Goal: Task Accomplishment & Management: Manage account settings

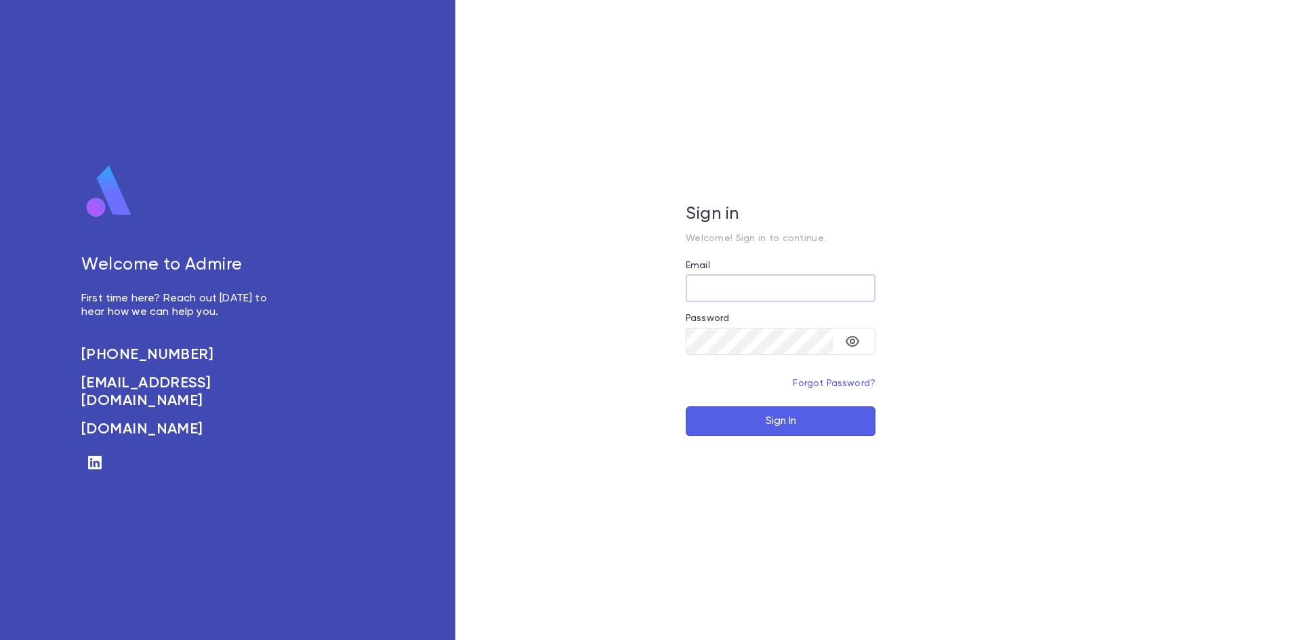
type input "**********"
click at [750, 421] on button "Sign In" at bounding box center [781, 422] width 190 height 30
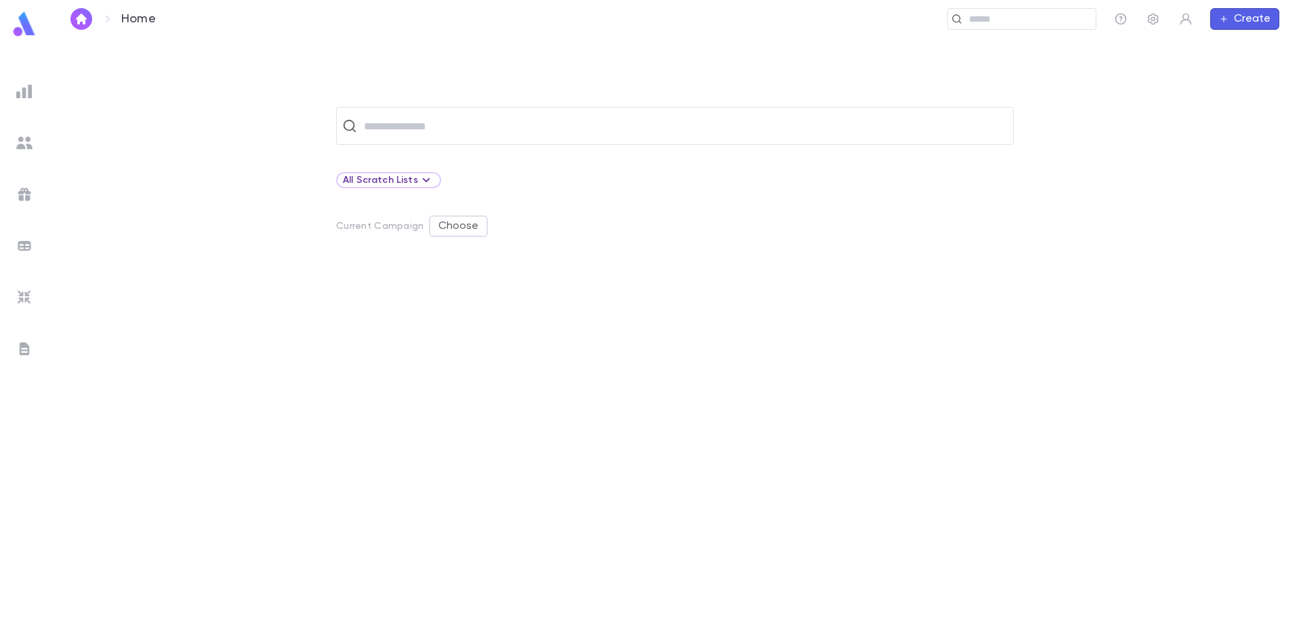
click at [23, 88] on img at bounding box center [24, 91] width 16 height 16
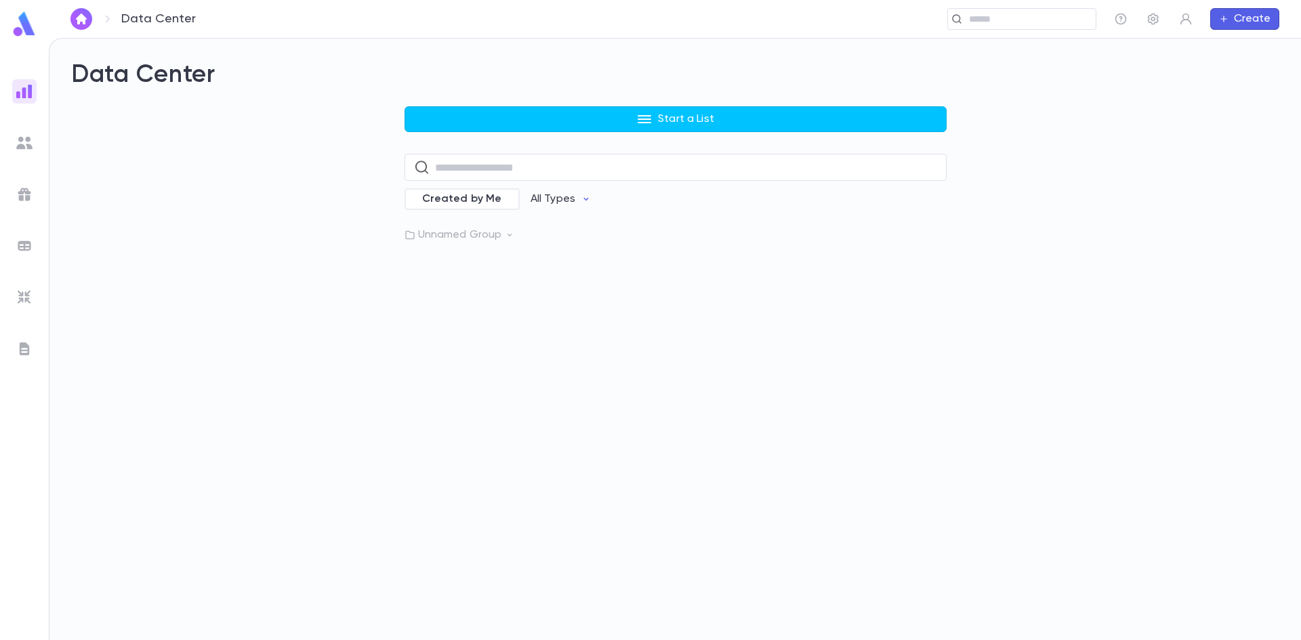
click at [531, 134] on div "Start a List ​ Created by Me All Types Unnamed Group" at bounding box center [676, 174] width 542 height 136
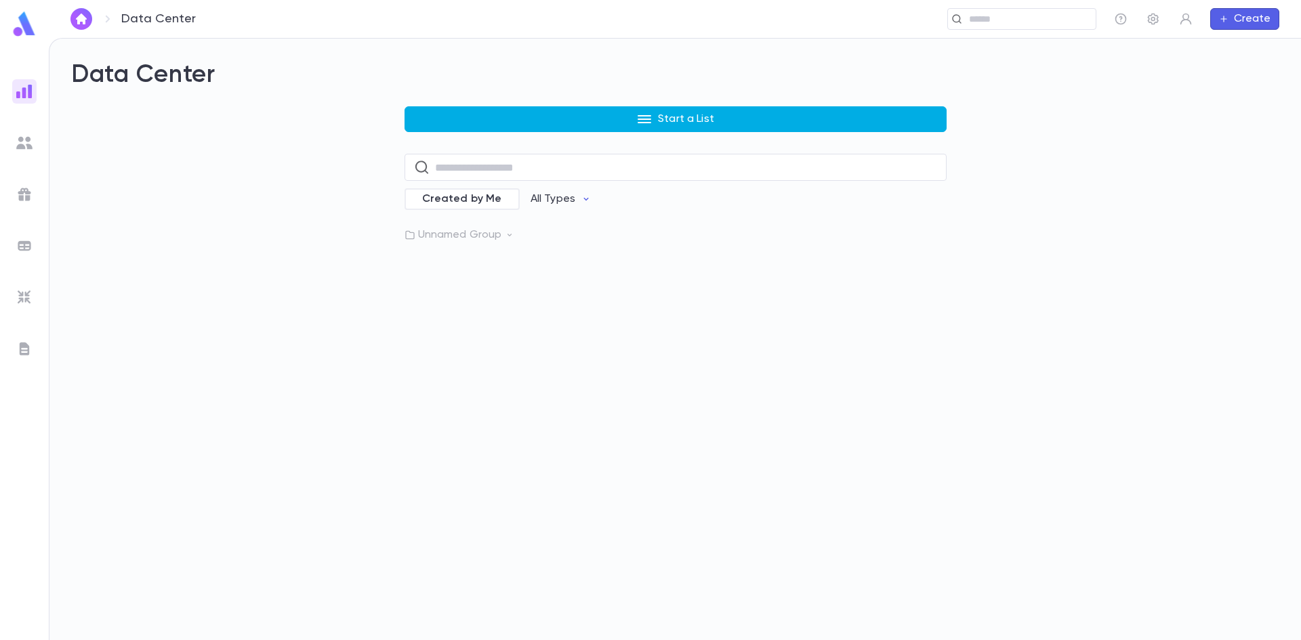
click at [535, 113] on button "Start a List" at bounding box center [676, 119] width 542 height 26
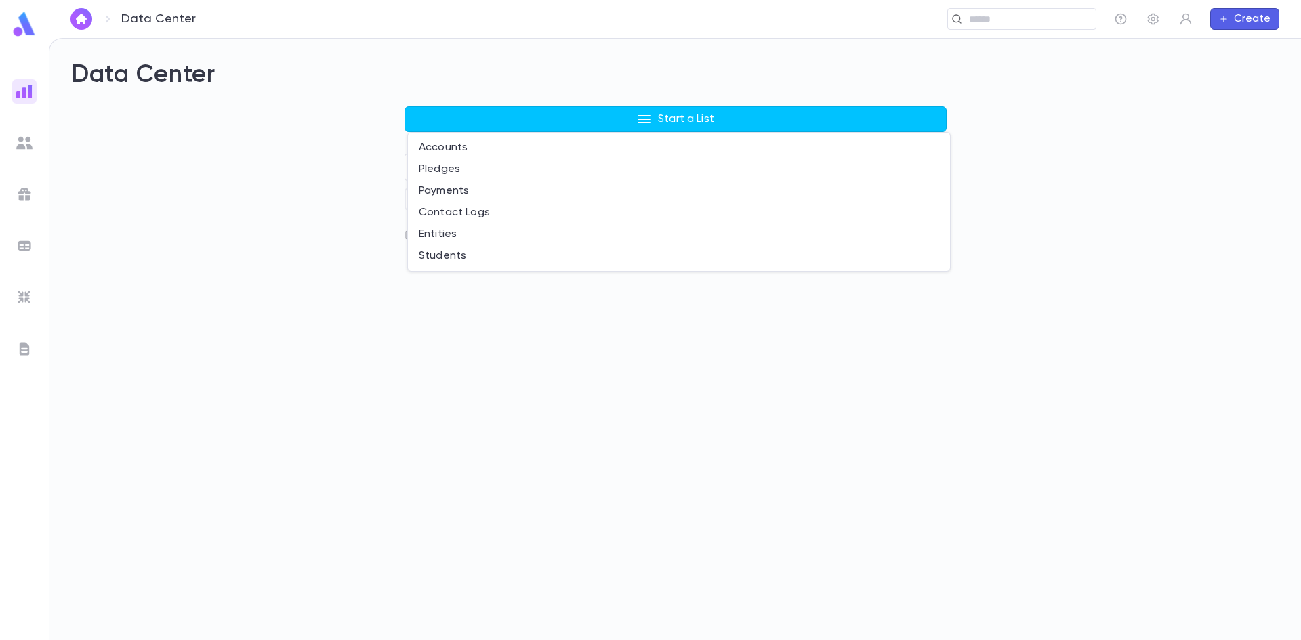
click at [628, 53] on div at bounding box center [650, 320] width 1301 height 640
click at [1012, 21] on input "text" at bounding box center [763, 19] width 654 height 13
paste input "******"
type input "*******"
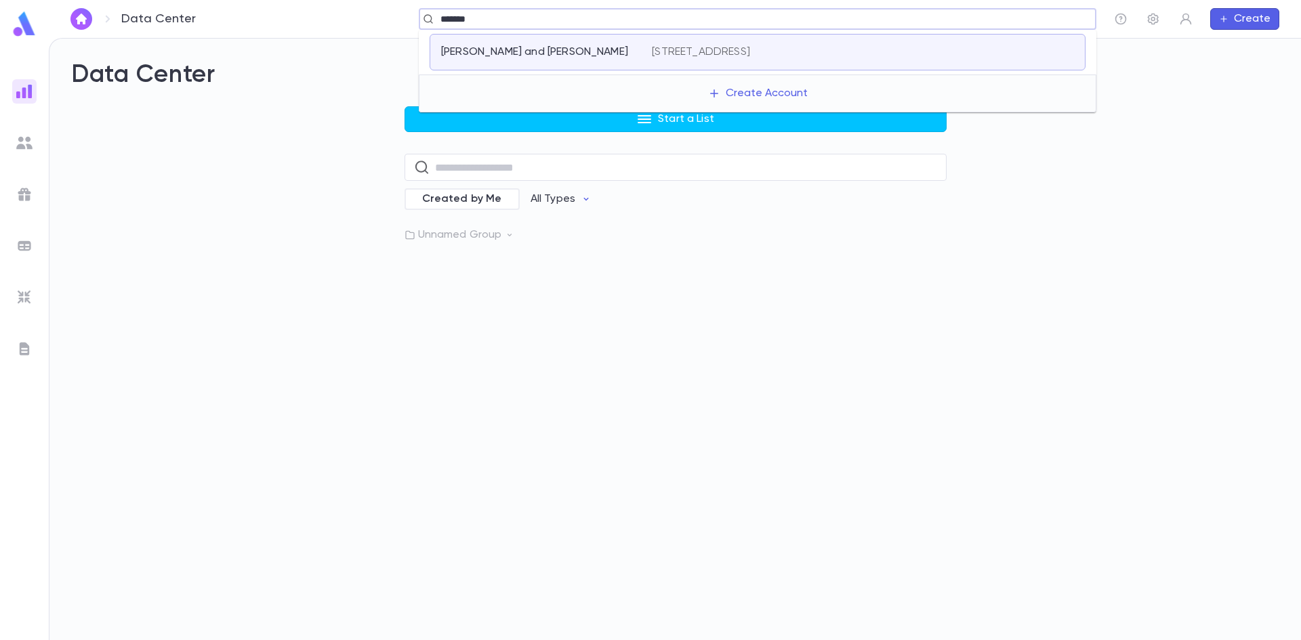
click at [680, 54] on p "[STREET_ADDRESS]" at bounding box center [701, 52] width 98 height 14
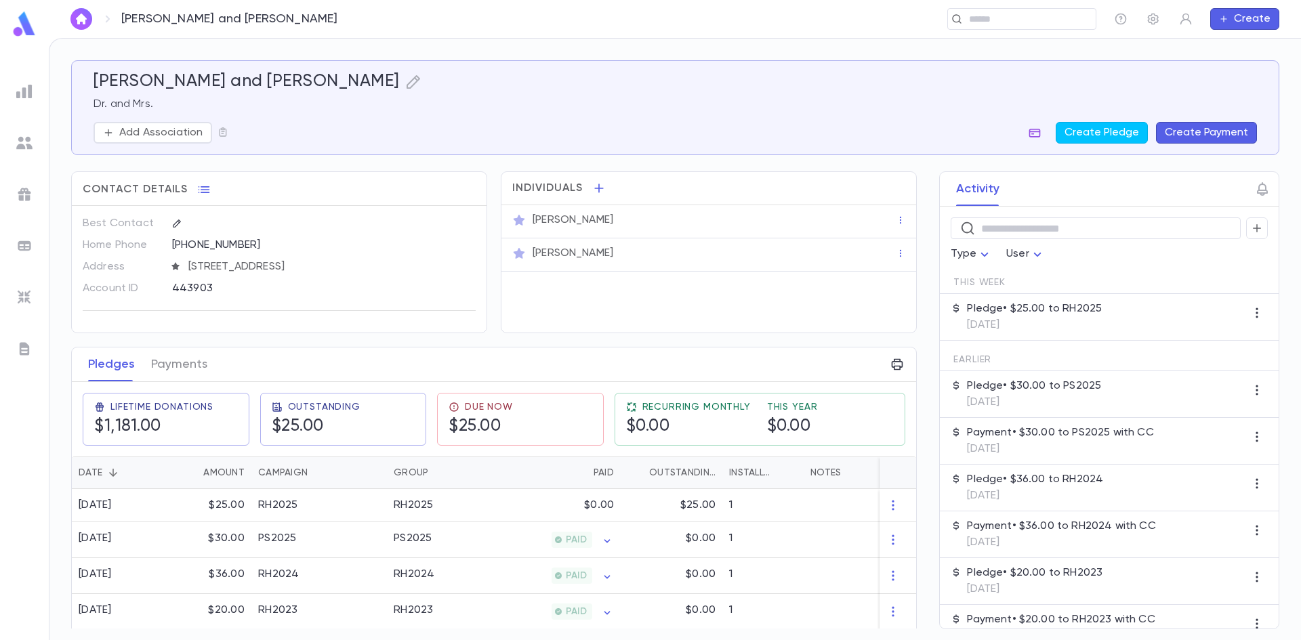
click at [1041, 133] on icon "button" at bounding box center [1035, 133] width 14 height 14
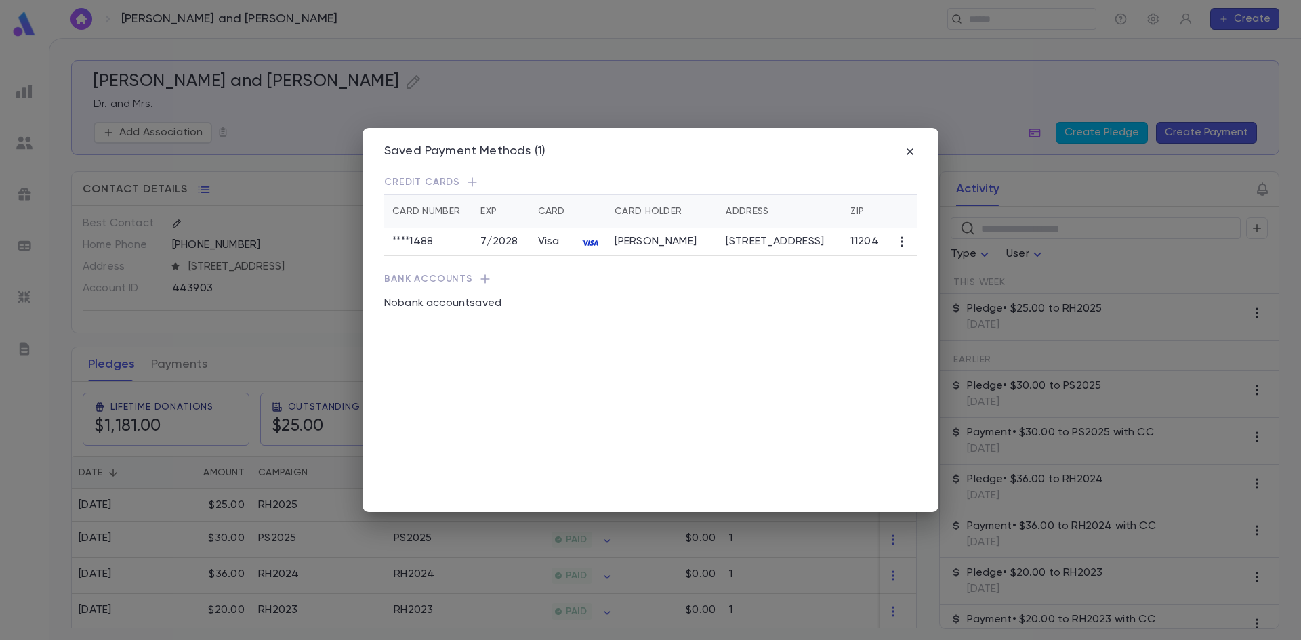
click at [703, 73] on div "Saved Payment Methods (1) Credit Cards Card Number Exp Card Card Holder Address…" at bounding box center [650, 320] width 1301 height 640
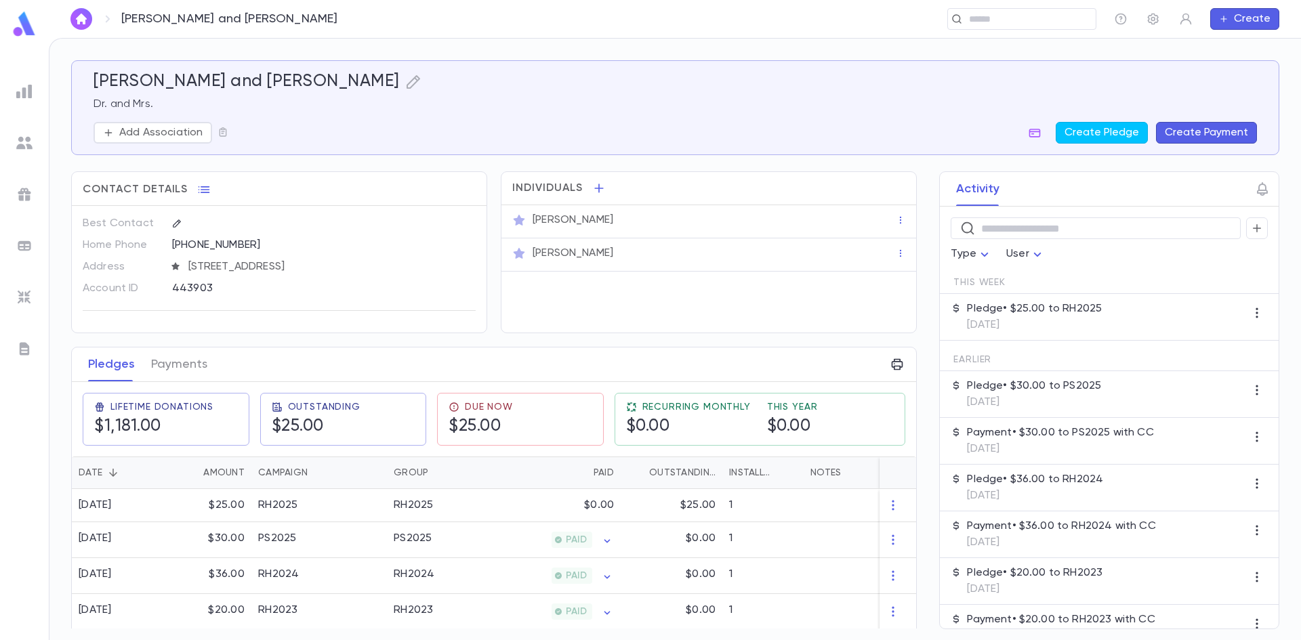
click at [1202, 122] on button "Create Payment" at bounding box center [1206, 133] width 101 height 22
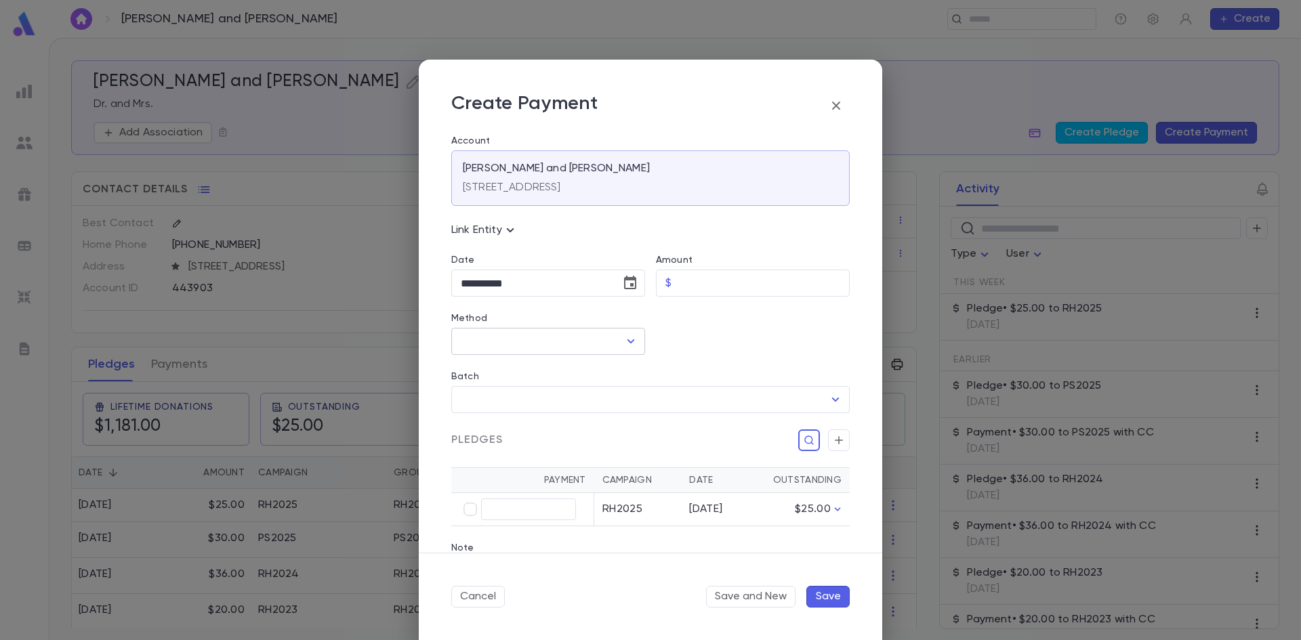
click at [633, 333] on icon "Open" at bounding box center [631, 341] width 16 height 16
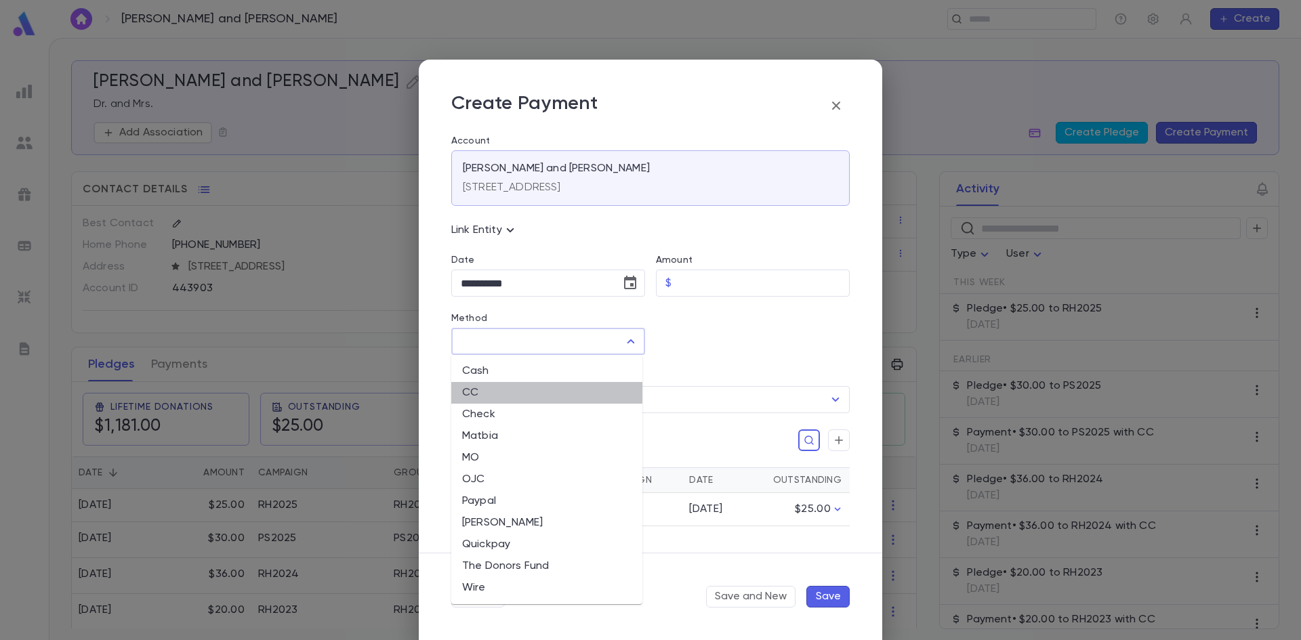
click at [484, 393] on li "CC" at bounding box center [546, 393] width 191 height 22
type input "**"
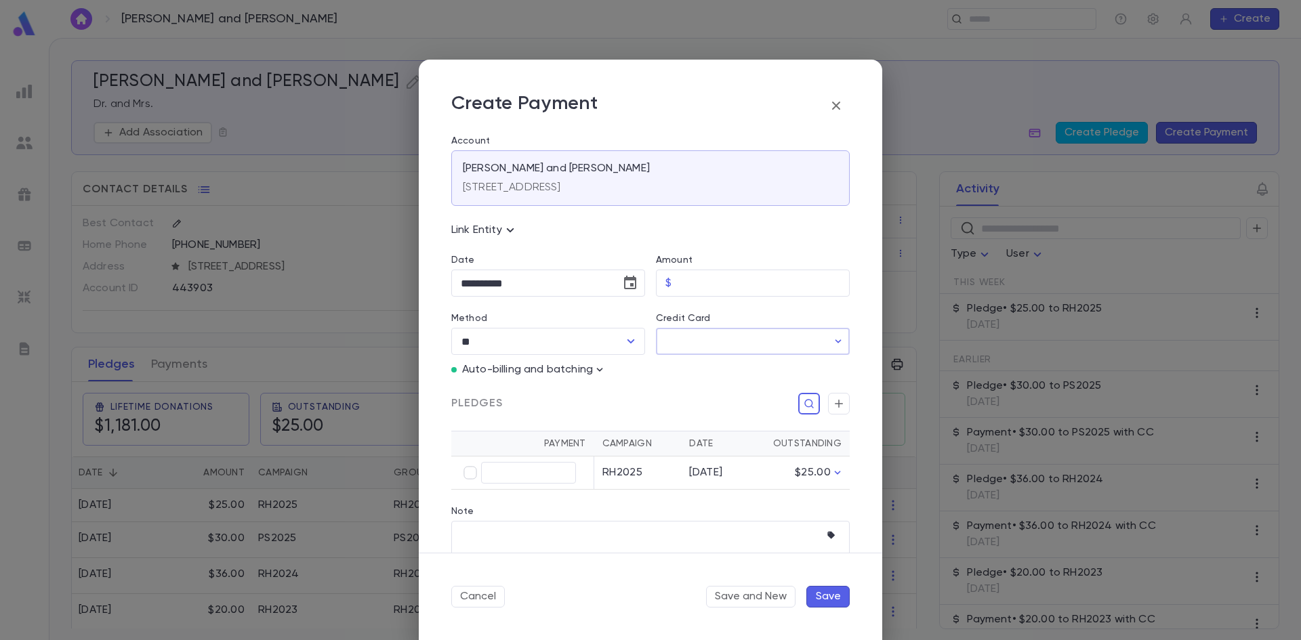
click at [685, 335] on input "Credit Card" at bounding box center [741, 342] width 171 height 26
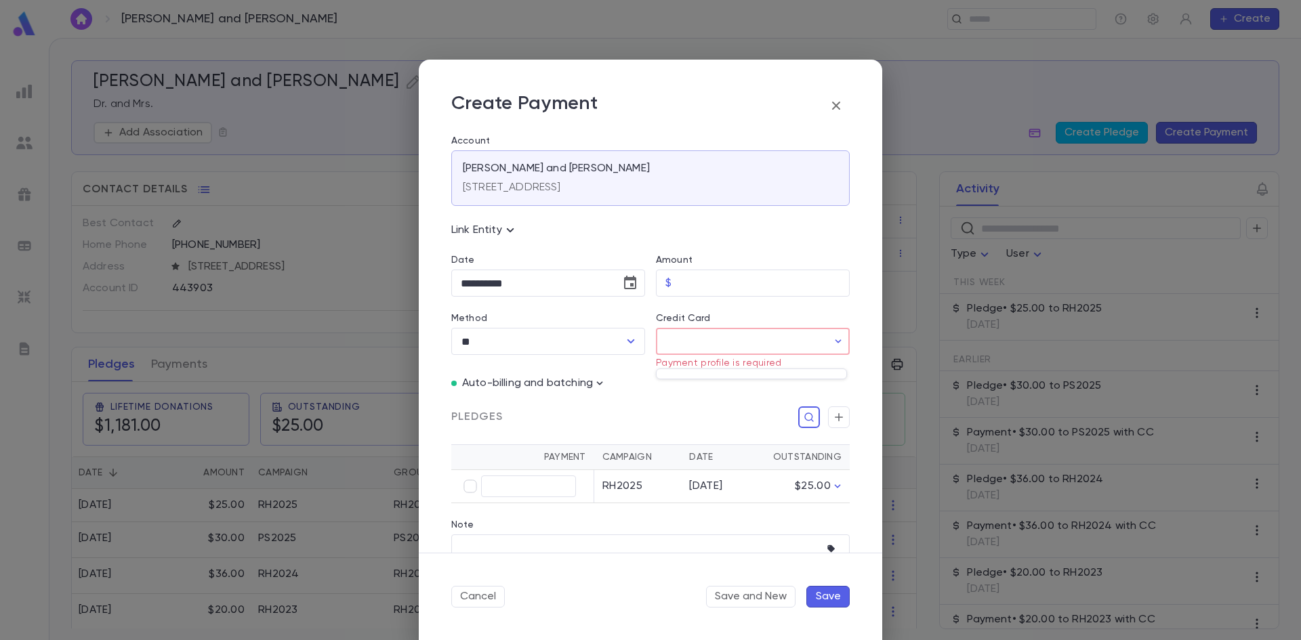
drag, startPoint x: 788, startPoint y: 299, endPoint x: 598, endPoint y: 339, distance: 193.9
click at [785, 302] on div at bounding box center [650, 320] width 1301 height 640
click at [630, 335] on icon "Open" at bounding box center [631, 341] width 16 height 16
click at [849, 117] on div at bounding box center [836, 105] width 27 height 27
click at [836, 108] on icon "button" at bounding box center [836, 106] width 16 height 16
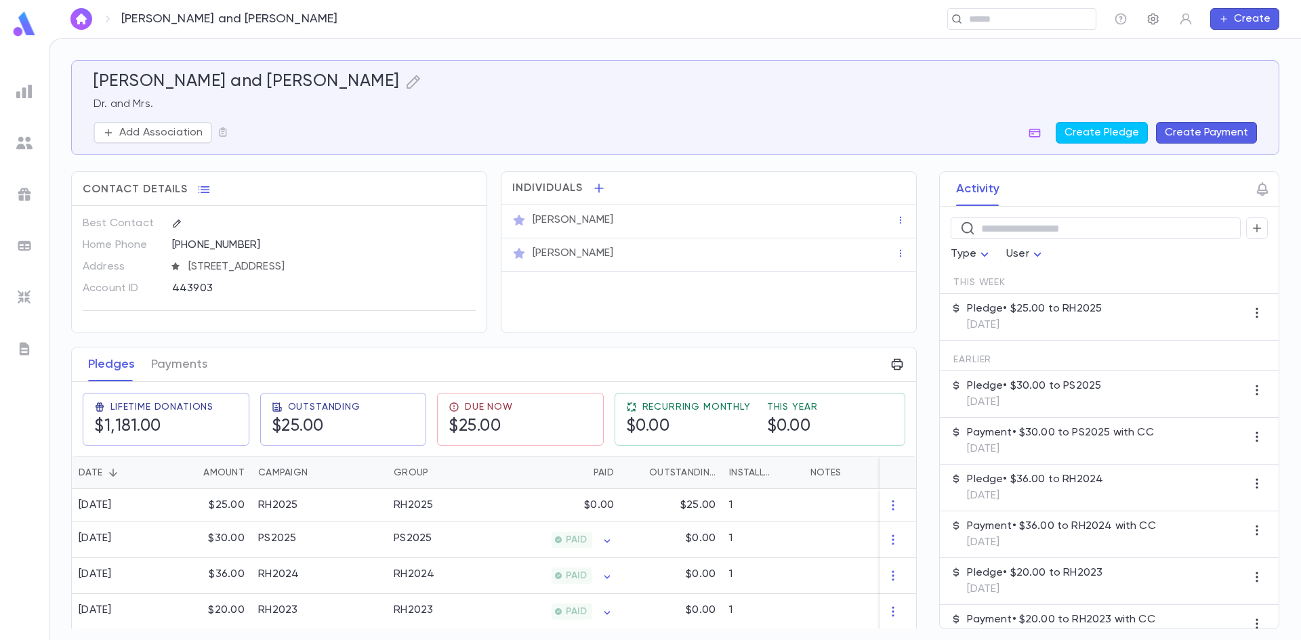
drag, startPoint x: 1152, startPoint y: 20, endPoint x: 898, endPoint y: 60, distance: 256.6
click at [1150, 20] on icon "button" at bounding box center [1154, 19] width 14 height 14
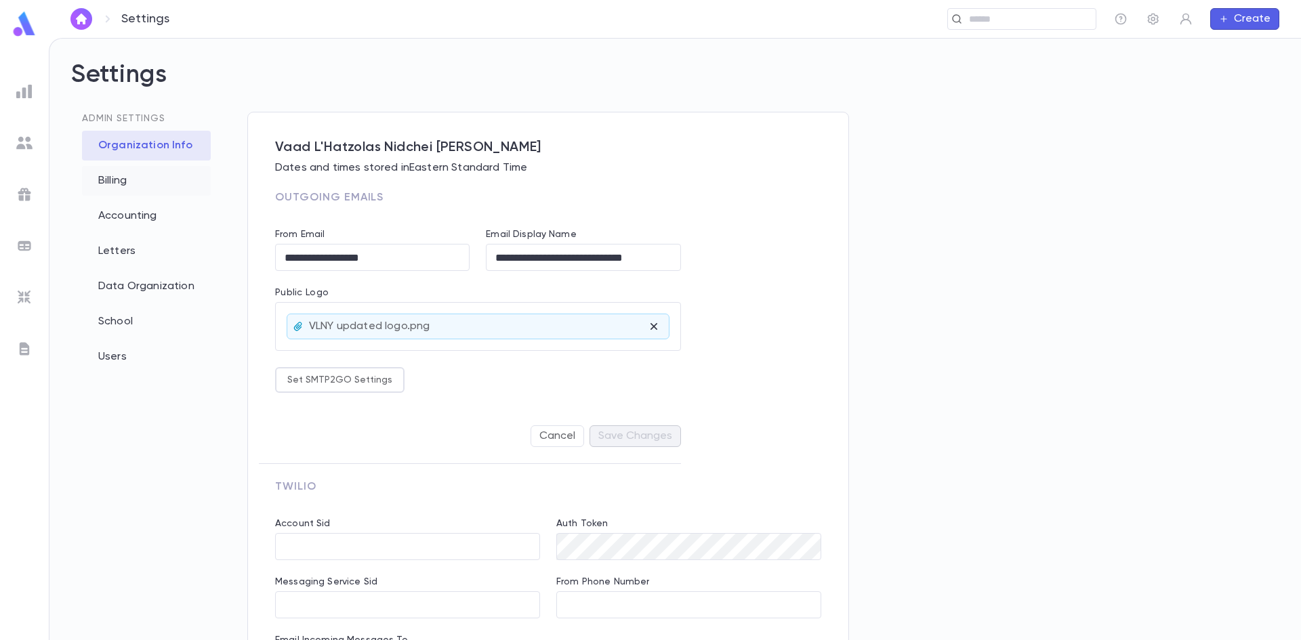
click at [116, 181] on div "Billing" at bounding box center [146, 181] width 129 height 30
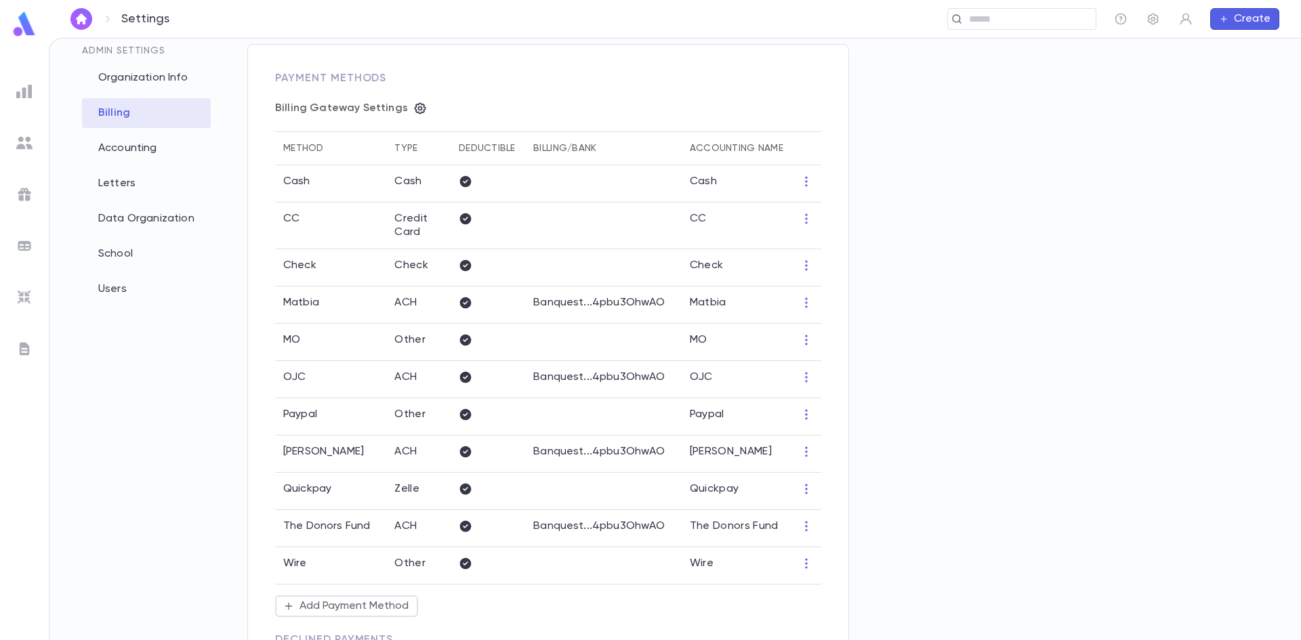
scroll to position [136, 0]
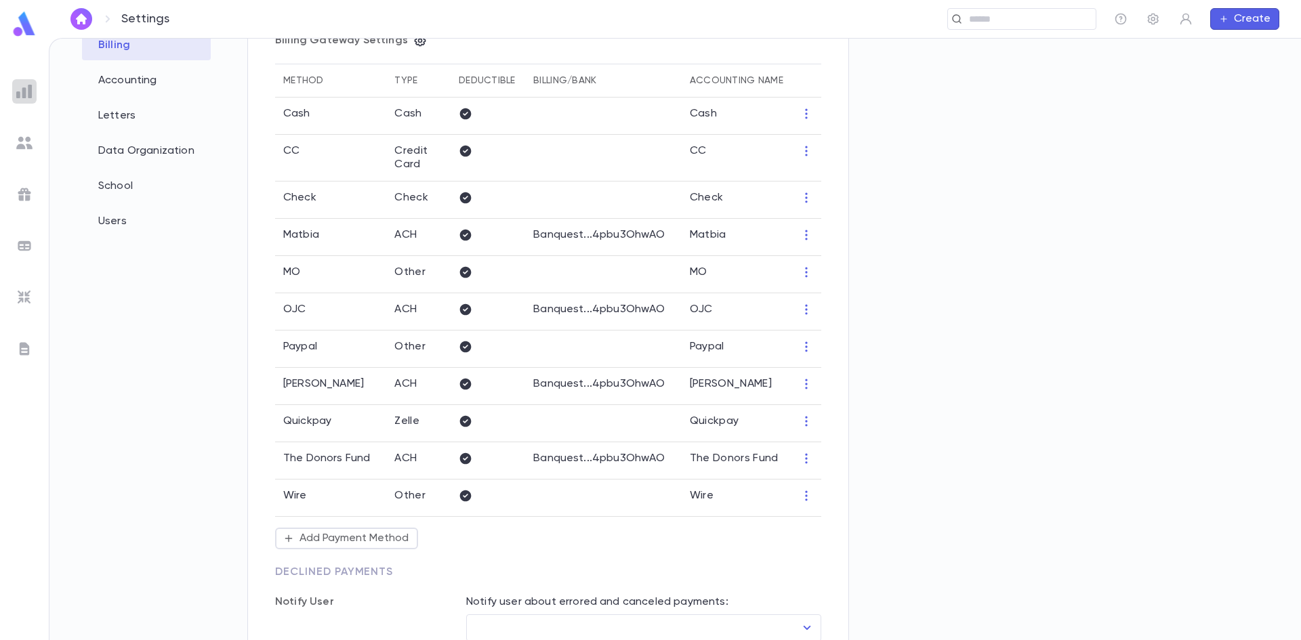
click at [18, 91] on img at bounding box center [24, 91] width 16 height 16
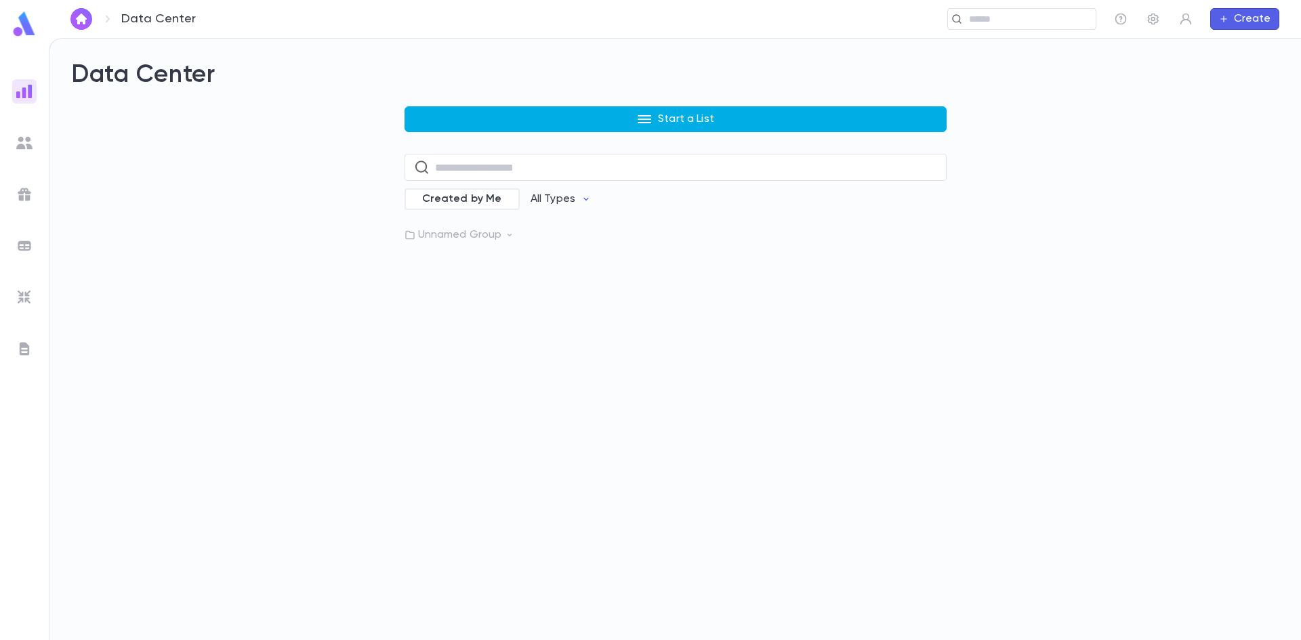
click at [449, 110] on button "Start a List" at bounding box center [676, 119] width 542 height 26
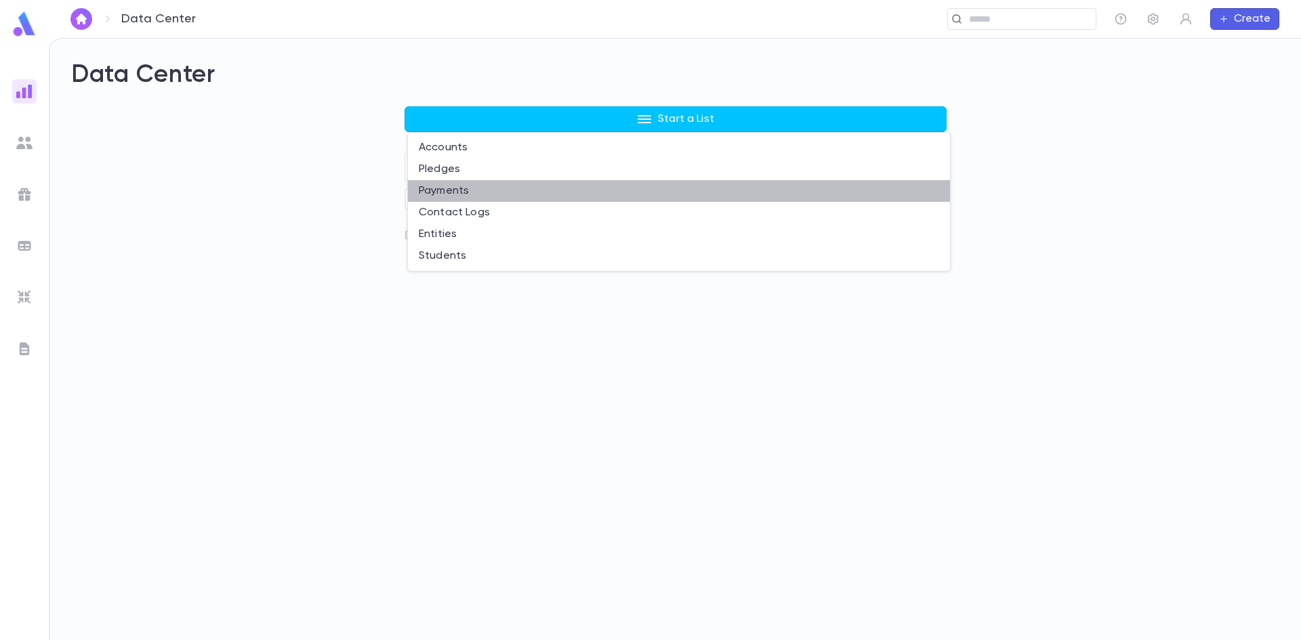
click at [466, 186] on li "Payments" at bounding box center [679, 191] width 542 height 22
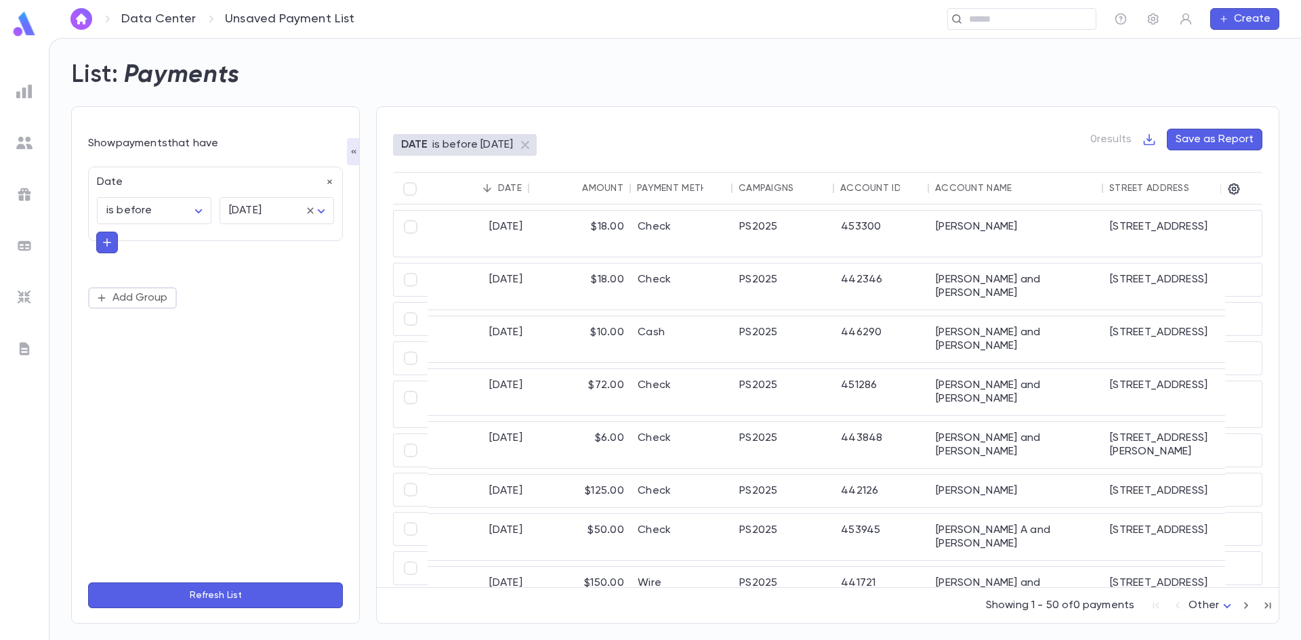
click at [110, 235] on button "button" at bounding box center [107, 243] width 22 height 22
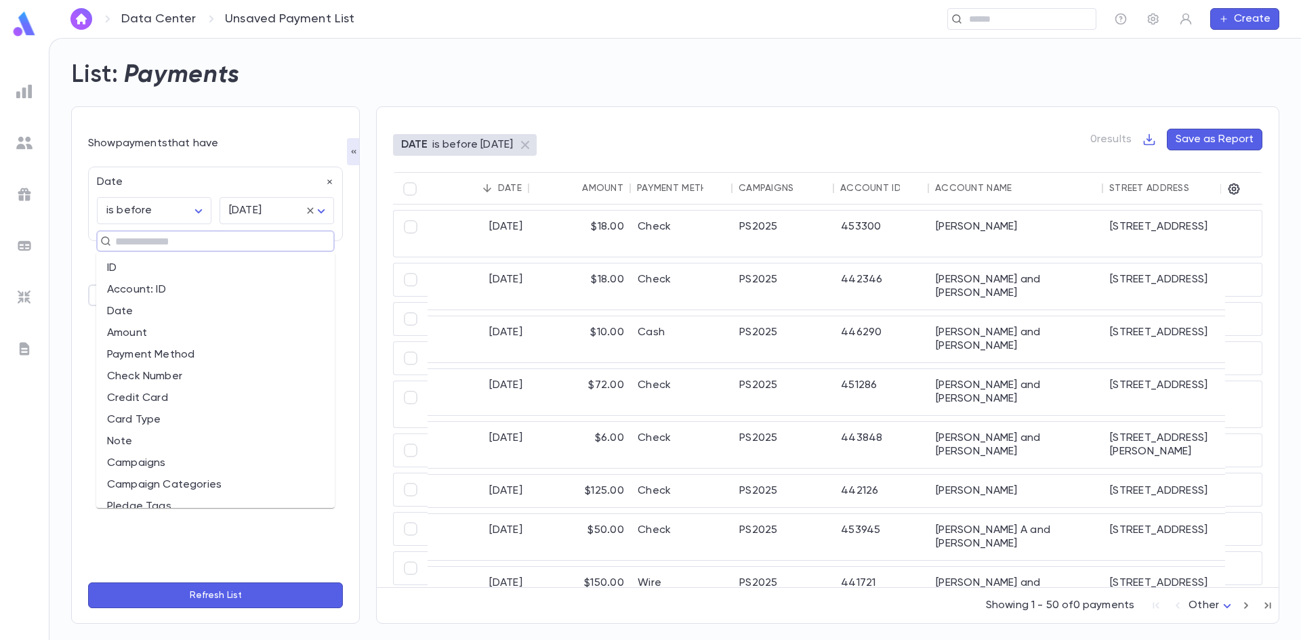
click at [172, 243] on input "text" at bounding box center [209, 241] width 197 height 19
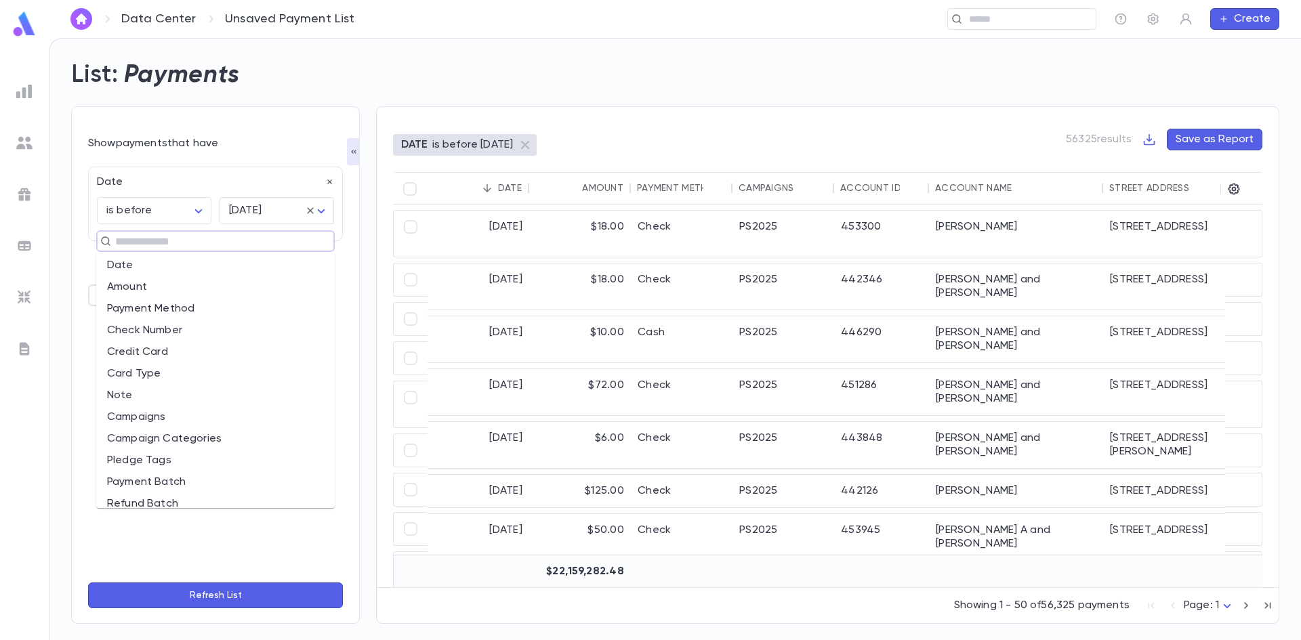
scroll to position [68, 0]
click at [178, 287] on li "Payment Method" at bounding box center [215, 288] width 239 height 22
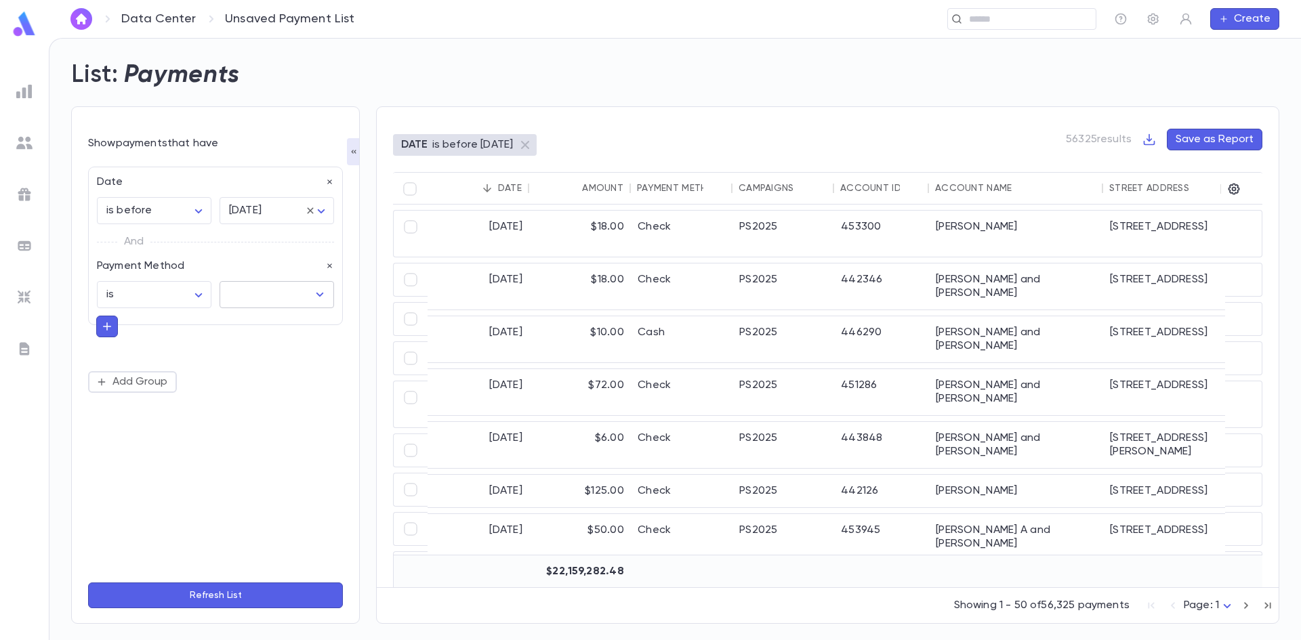
drag, startPoint x: 253, startPoint y: 299, endPoint x: 262, endPoint y: 306, distance: 12.1
click at [254, 300] on input "text" at bounding box center [267, 295] width 82 height 26
click at [253, 351] on li "CC" at bounding box center [277, 346] width 115 height 22
type input "**"
click at [258, 594] on button "Refresh List" at bounding box center [215, 596] width 255 height 26
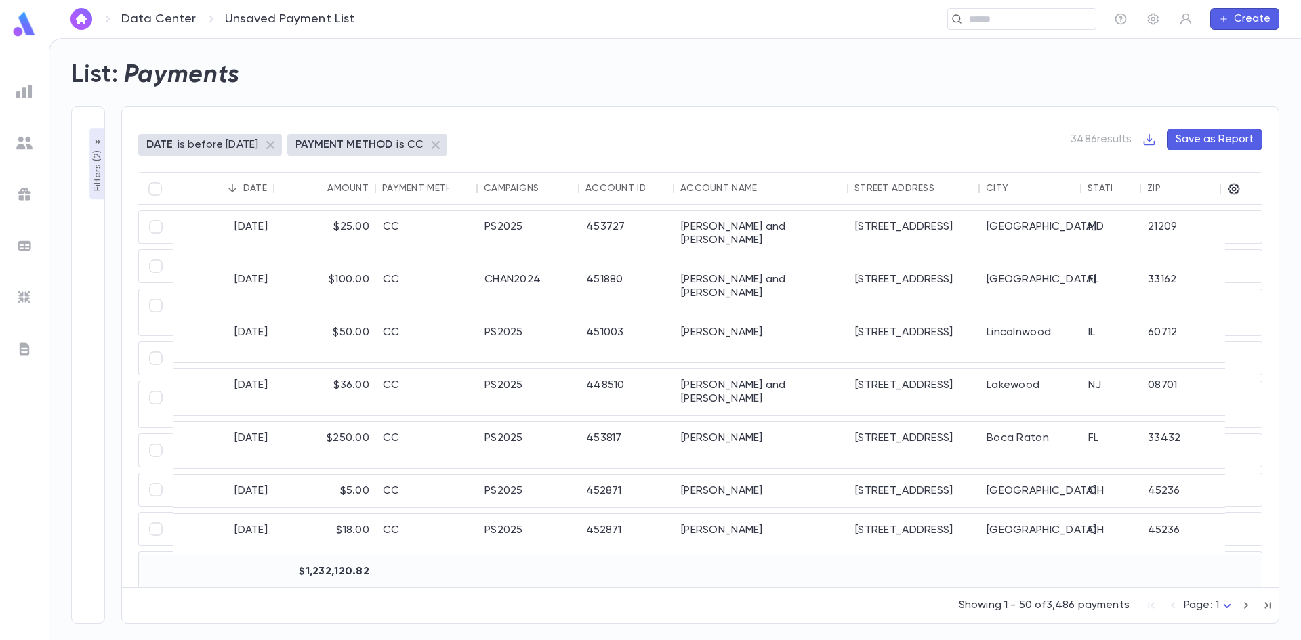
click at [243, 180] on div at bounding box center [233, 189] width 22 height 22
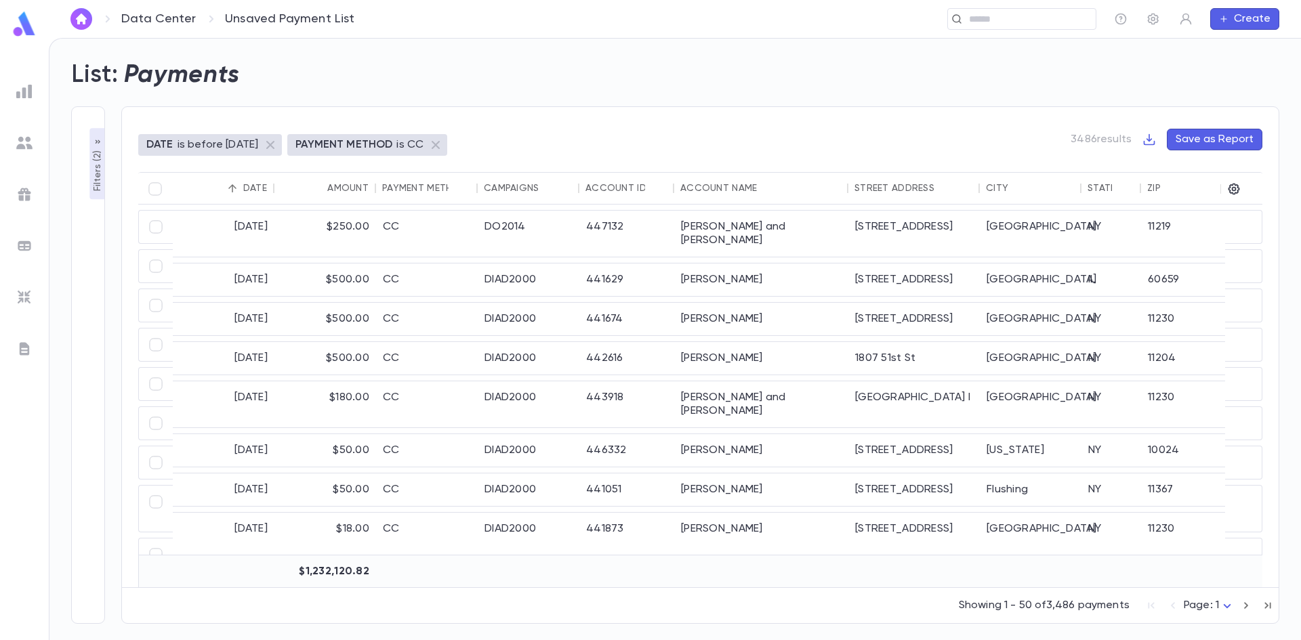
click at [243, 184] on div "Date" at bounding box center [255, 188] width 24 height 11
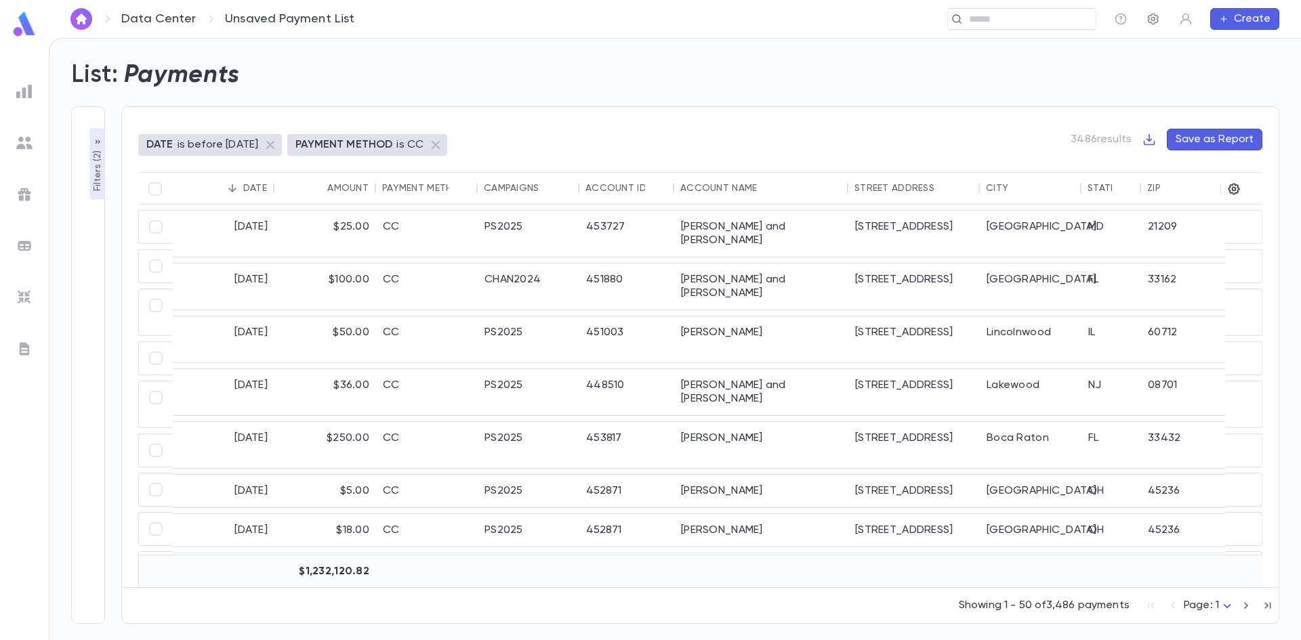
click at [1154, 22] on icon "button" at bounding box center [1154, 19] width 14 height 14
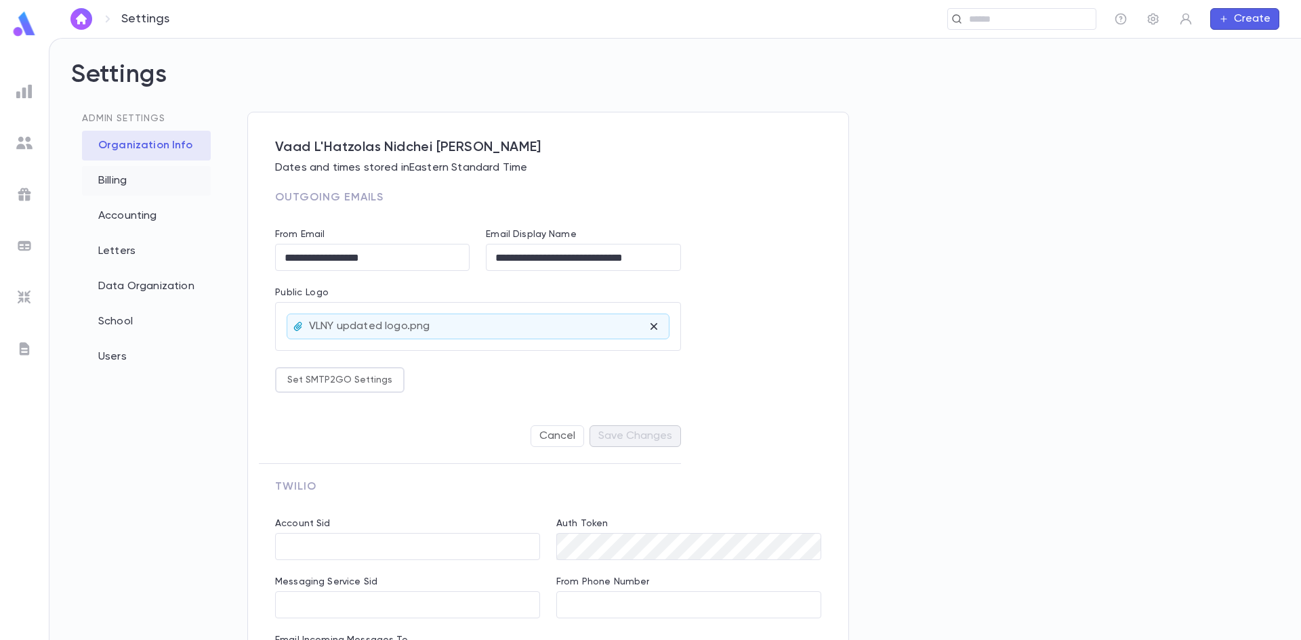
click at [113, 181] on div "Billing" at bounding box center [146, 181] width 129 height 30
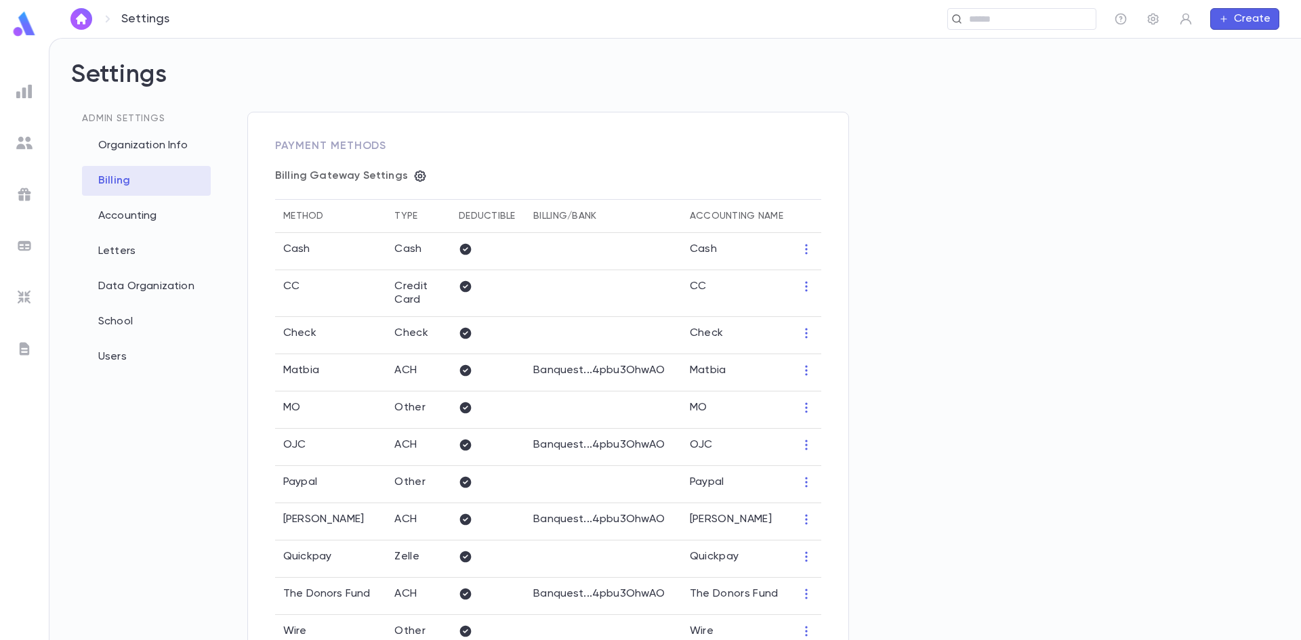
scroll to position [68, 0]
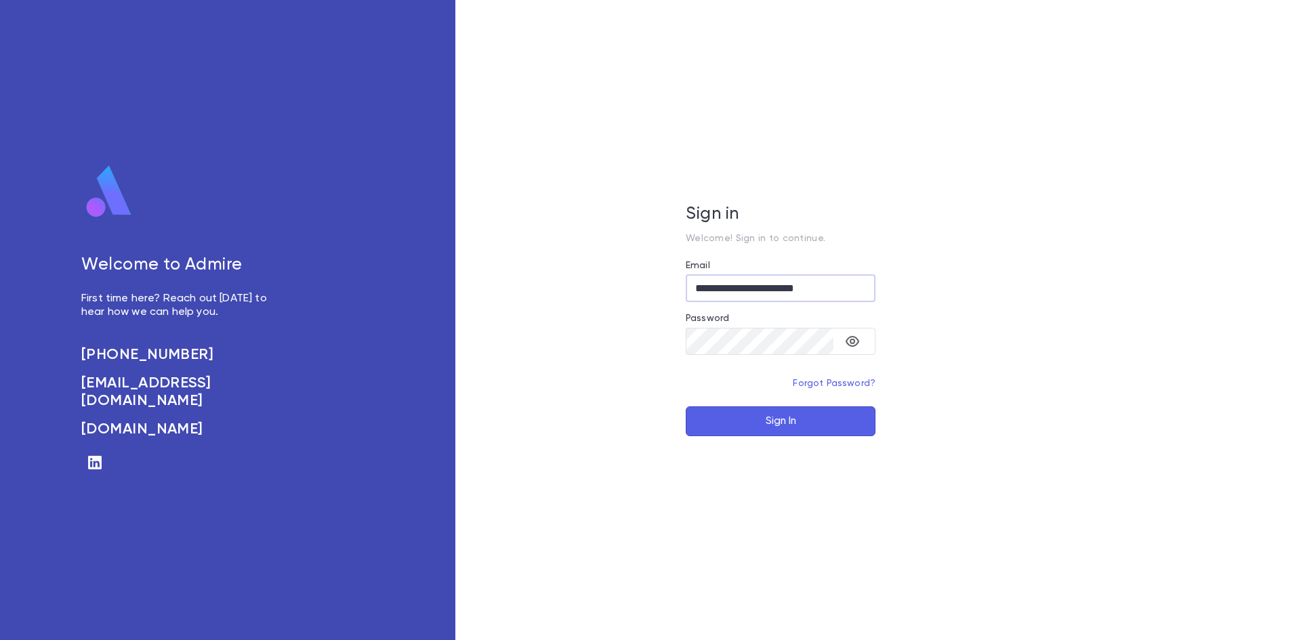
click at [792, 428] on button "Sign In" at bounding box center [781, 422] width 190 height 30
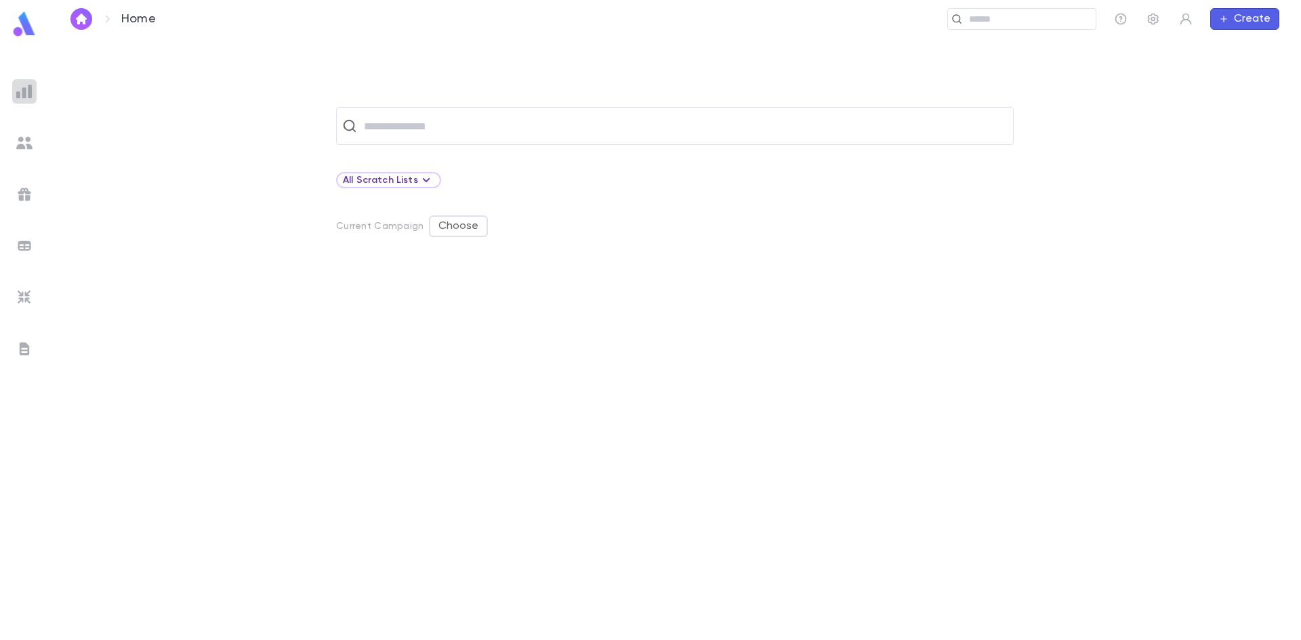
click at [28, 81] on div at bounding box center [24, 91] width 24 height 24
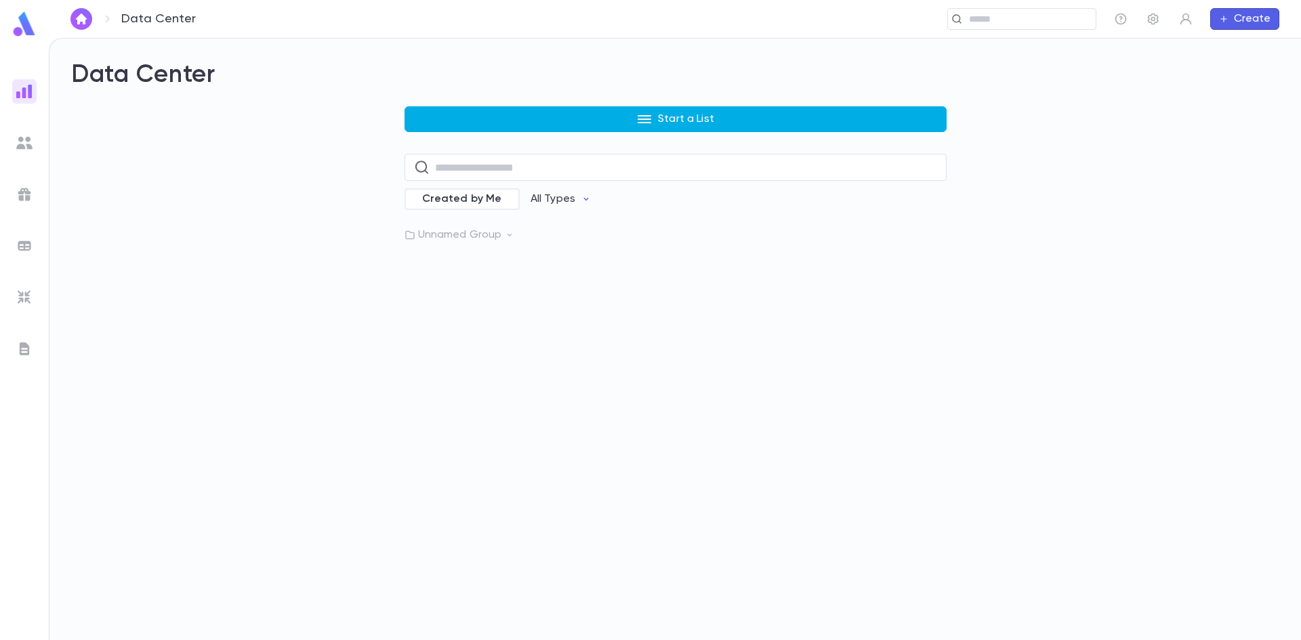
click at [490, 115] on button "Start a List" at bounding box center [676, 119] width 542 height 26
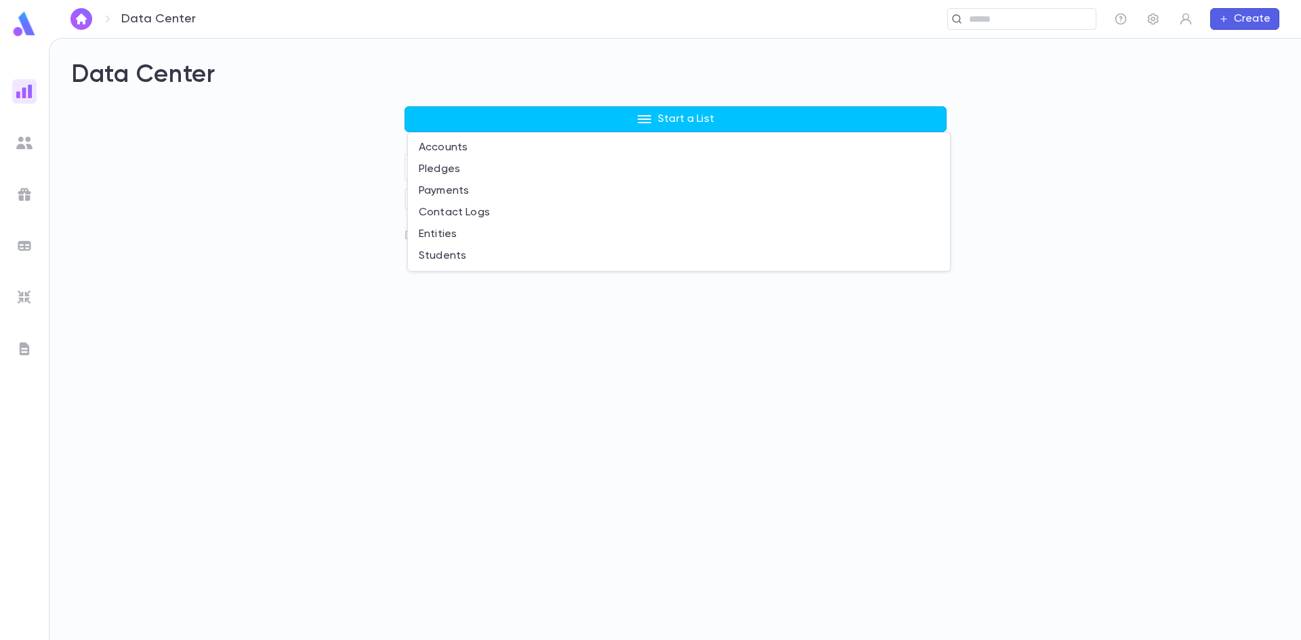
drag, startPoint x: 272, startPoint y: 235, endPoint x: 3, endPoint y: 241, distance: 268.5
click at [271, 235] on div at bounding box center [650, 320] width 1301 height 640
click at [27, 351] on img at bounding box center [24, 349] width 16 height 16
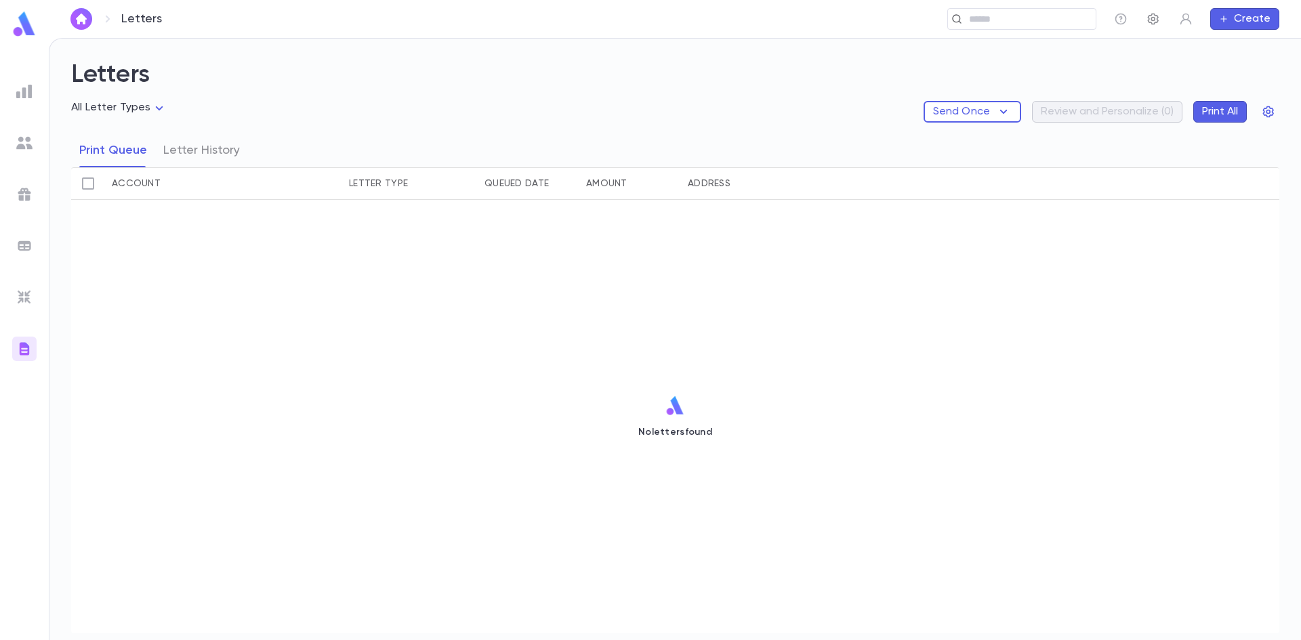
click at [1147, 18] on icon "button" at bounding box center [1154, 19] width 14 height 14
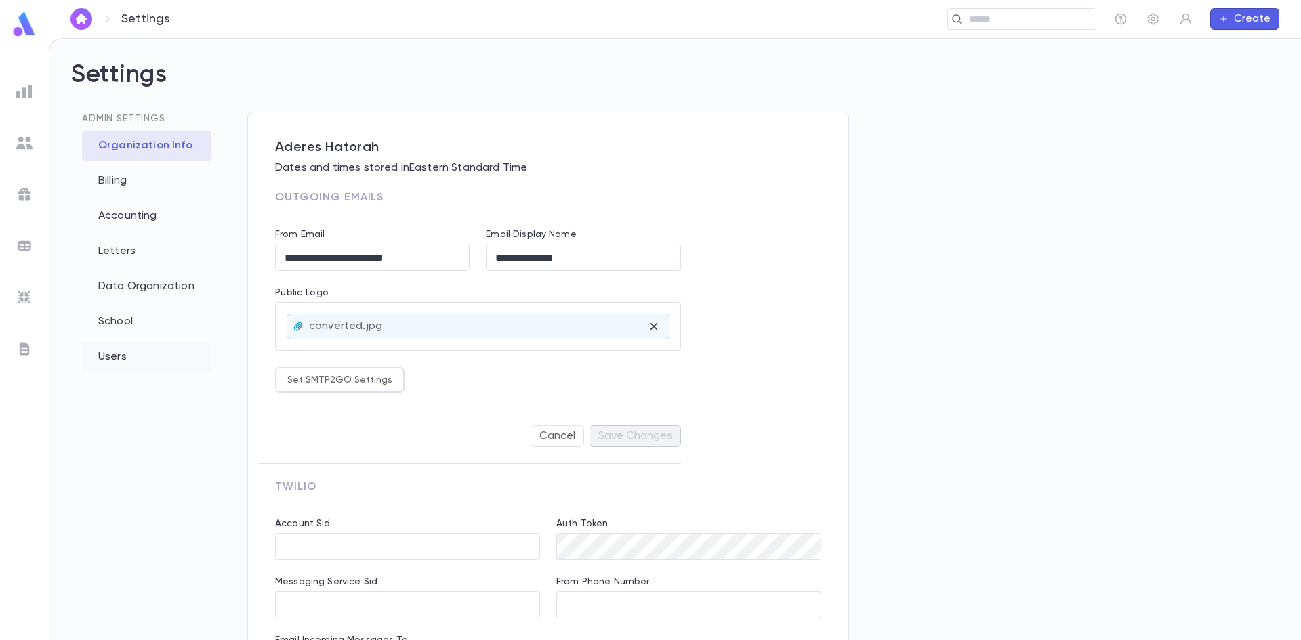
click at [111, 368] on div "Users" at bounding box center [146, 357] width 129 height 30
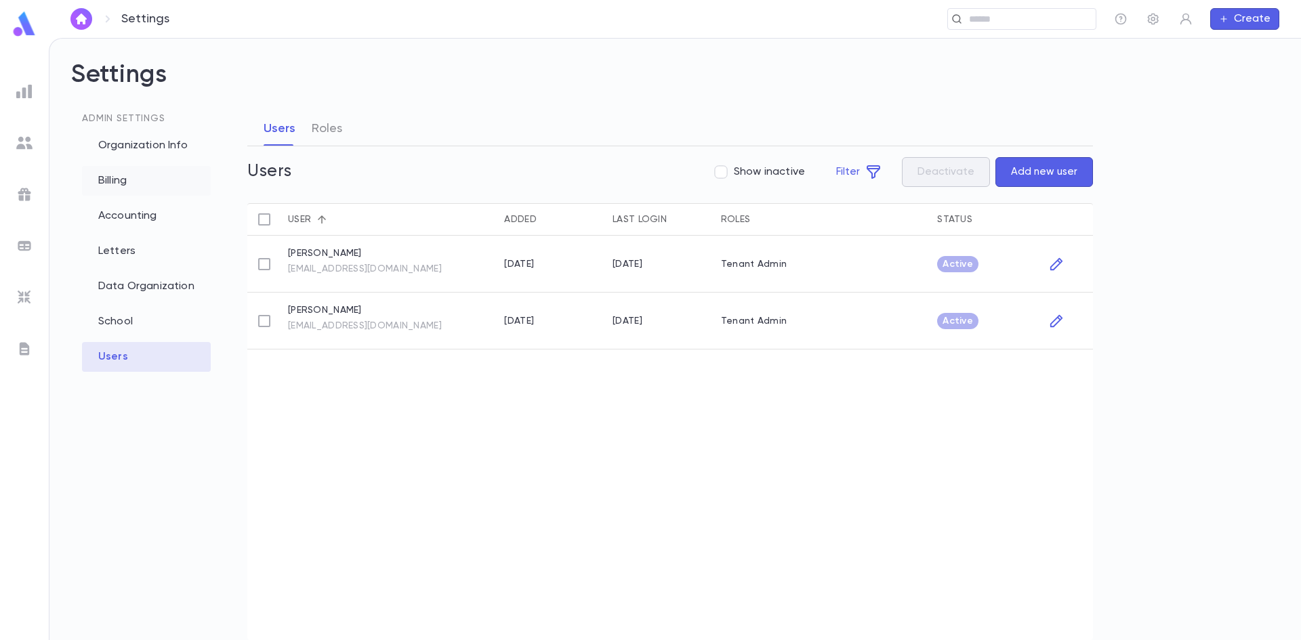
click at [109, 183] on div "Billing" at bounding box center [146, 181] width 129 height 30
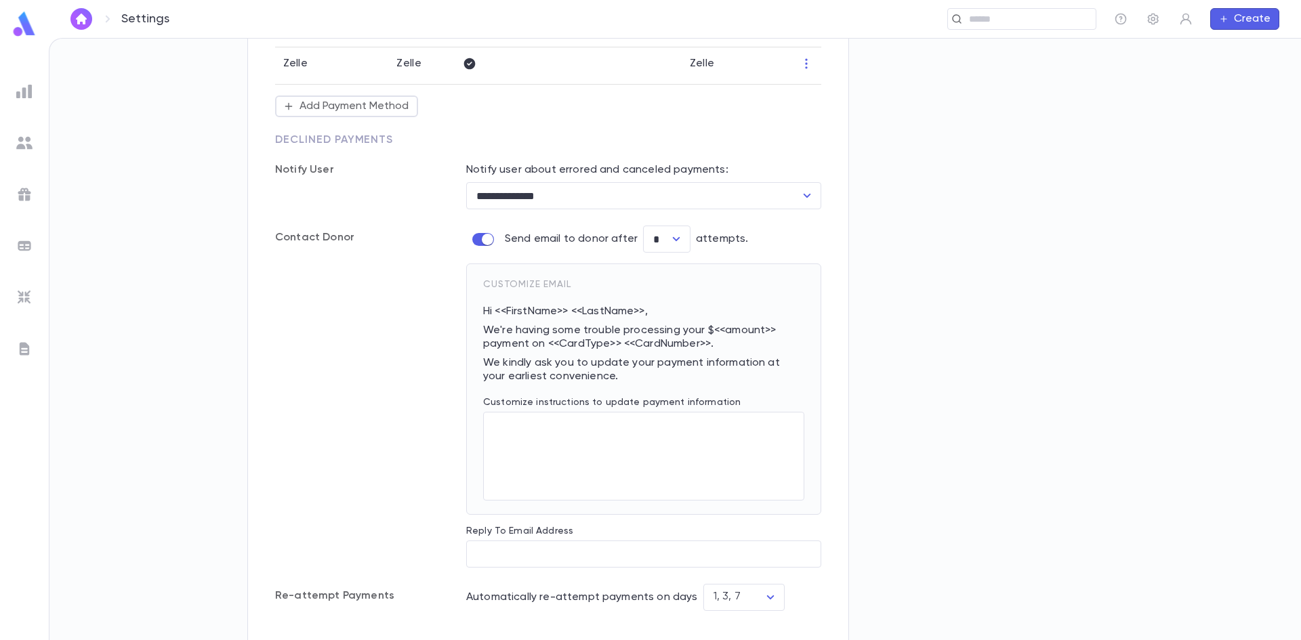
scroll to position [733, 0]
